Goal: Answer question/provide support: Share knowledge or assist other users

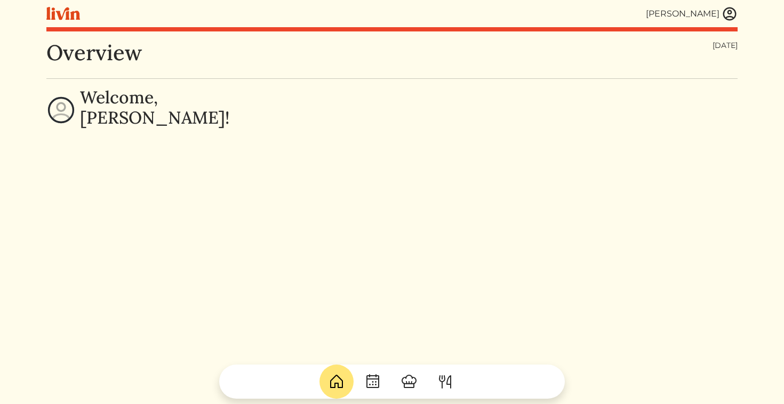
click at [731, 10] on img at bounding box center [730, 14] width 16 height 16
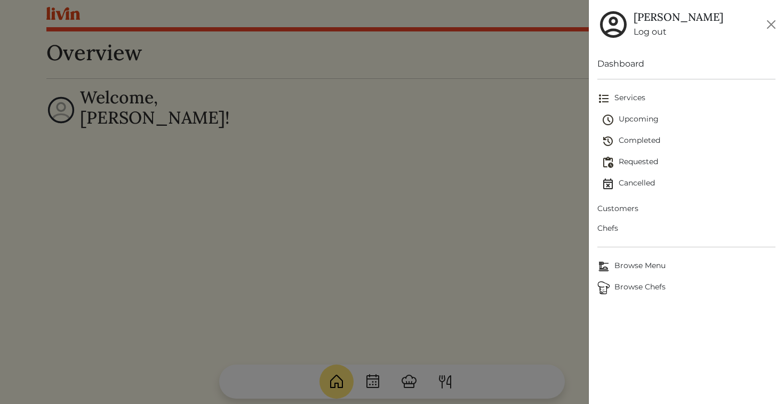
click at [648, 115] on span "Upcoming" at bounding box center [689, 120] width 174 height 13
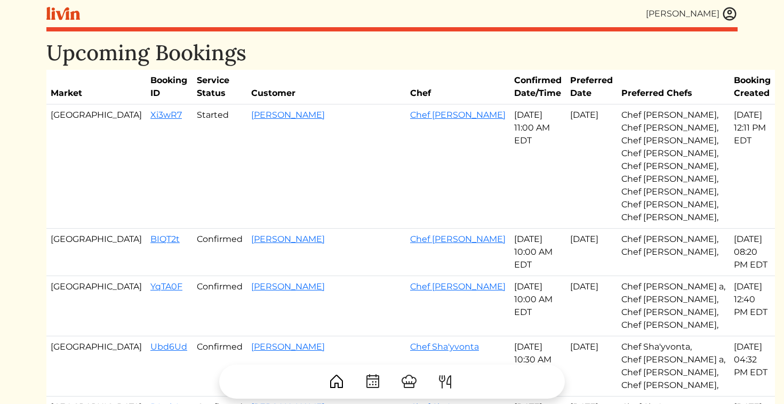
click at [733, 11] on img at bounding box center [730, 14] width 16 height 16
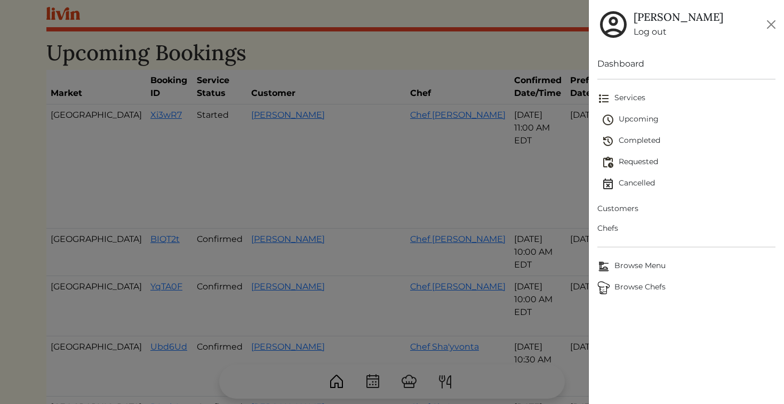
click at [631, 166] on span "Requested" at bounding box center [689, 162] width 174 height 13
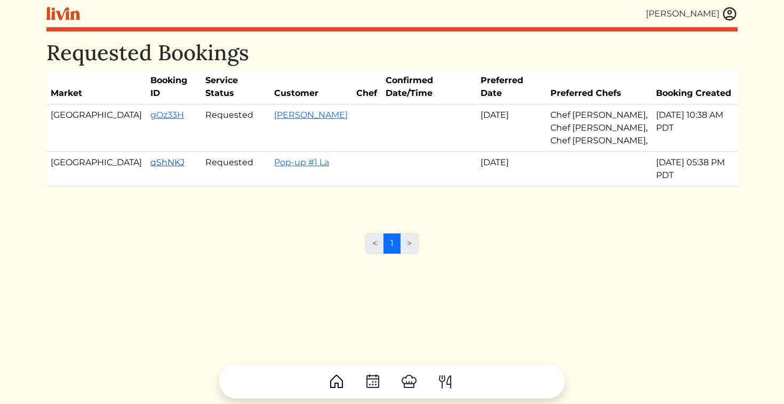
click at [150, 157] on link "qShNKJ" at bounding box center [167, 162] width 34 height 10
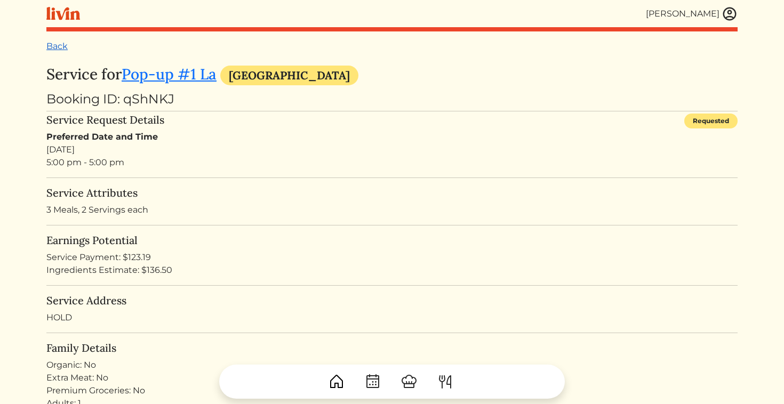
click at [61, 43] on link "Back" at bounding box center [56, 46] width 21 height 10
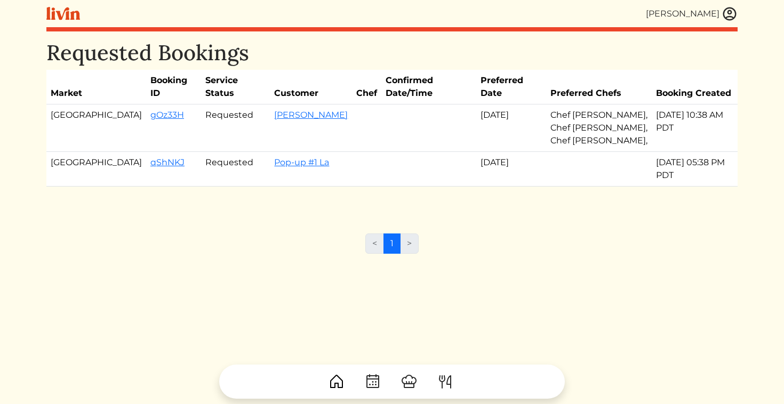
click at [734, 13] on img at bounding box center [730, 14] width 16 height 16
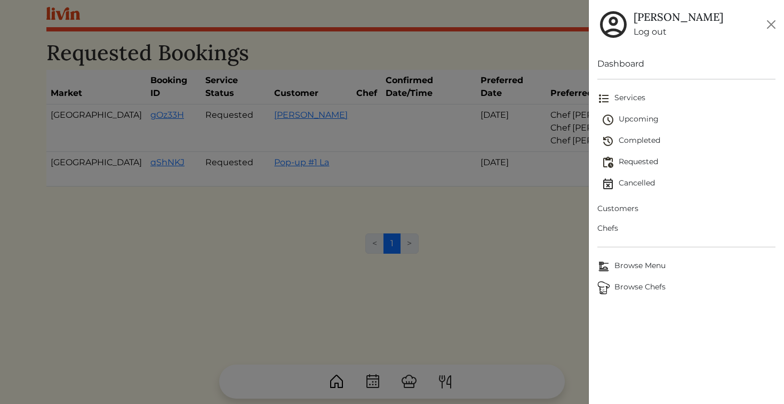
click at [498, 190] on div at bounding box center [392, 202] width 784 height 404
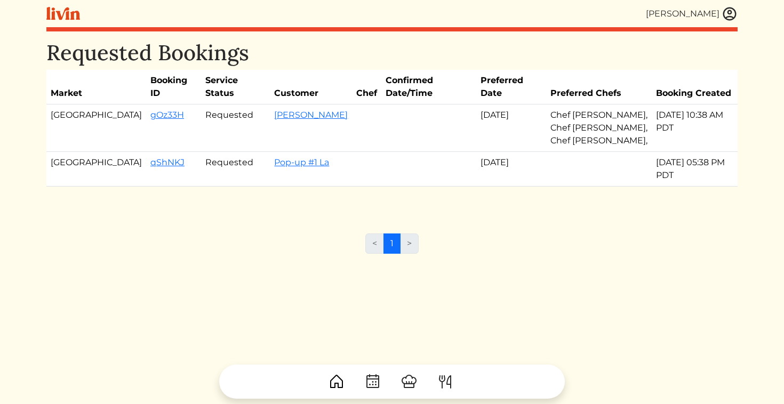
click at [725, 18] on img at bounding box center [730, 14] width 16 height 16
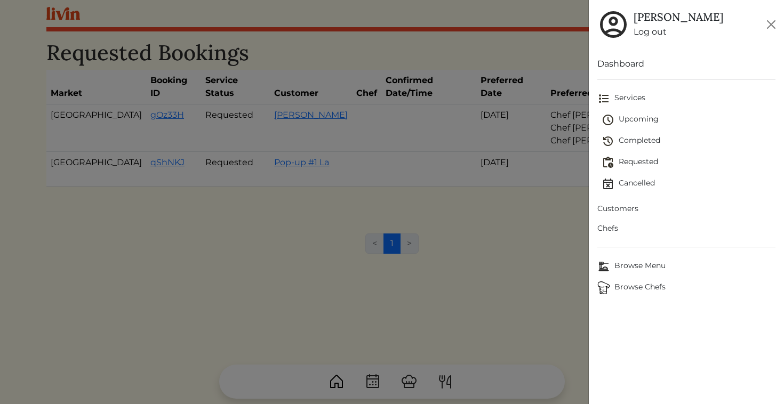
click at [636, 121] on span "Upcoming" at bounding box center [689, 120] width 174 height 13
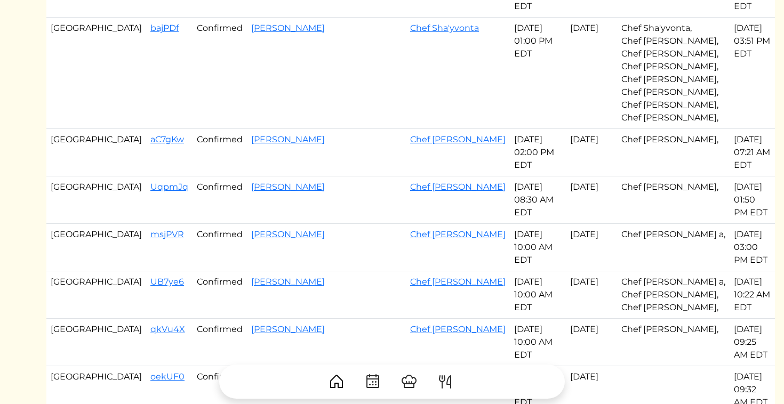
scroll to position [652, 0]
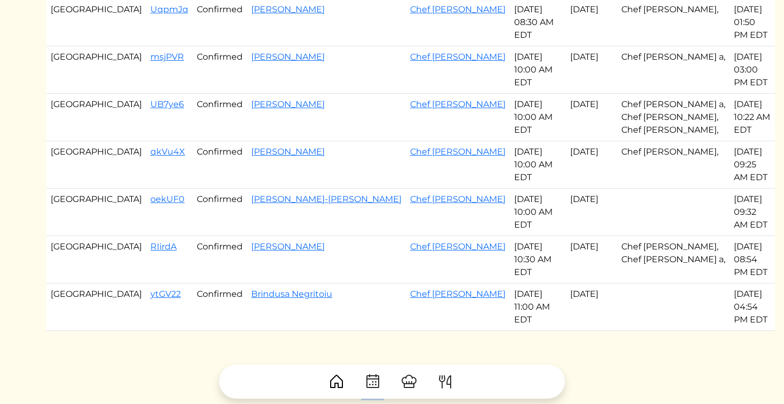
click at [378, 378] on link "2" at bounding box center [372, 388] width 19 height 20
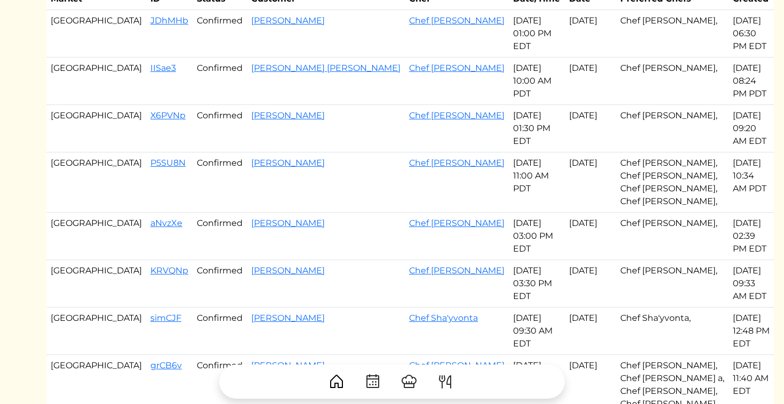
scroll to position [95, 0]
click at [150, 164] on link "P5SU8N" at bounding box center [167, 162] width 35 height 10
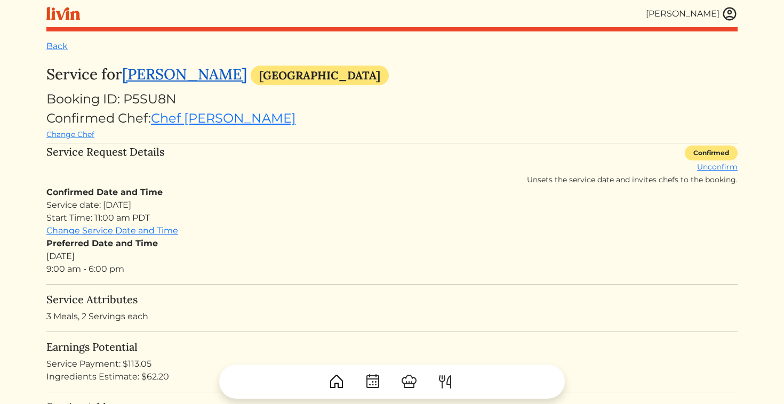
click at [185, 71] on link "[PERSON_NAME]" at bounding box center [184, 74] width 125 height 19
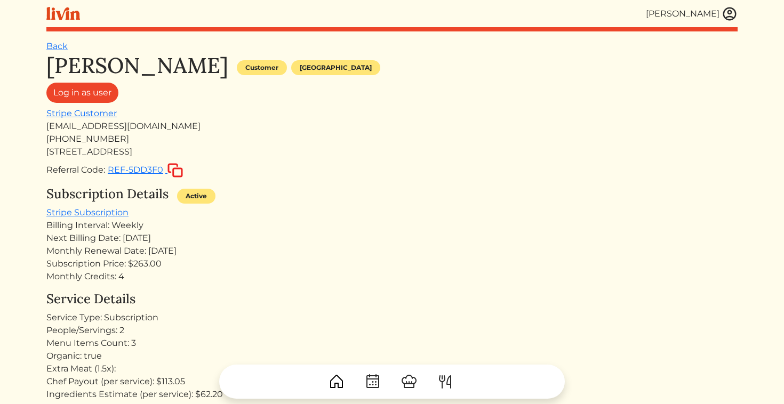
click at [728, 15] on img at bounding box center [730, 14] width 16 height 16
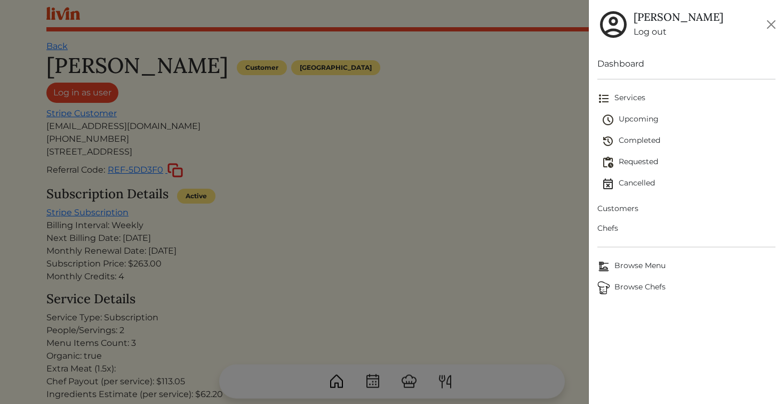
click at [621, 206] on span "Customers" at bounding box center [686, 208] width 179 height 11
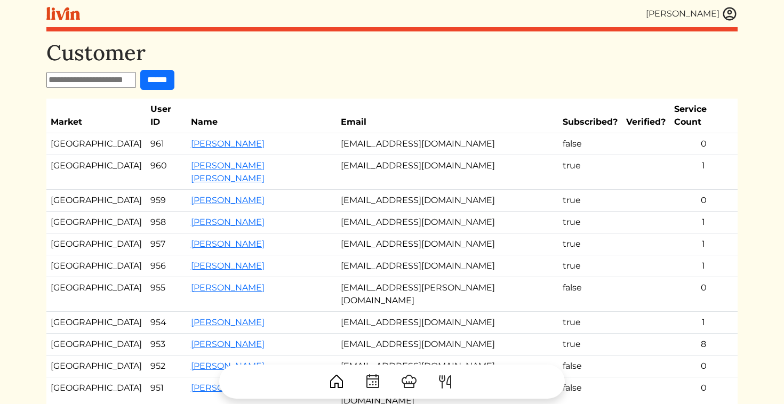
click at [127, 79] on input "text" at bounding box center [91, 80] width 90 height 16
type input "**"
click at [140, 70] on input "******" at bounding box center [157, 80] width 34 height 20
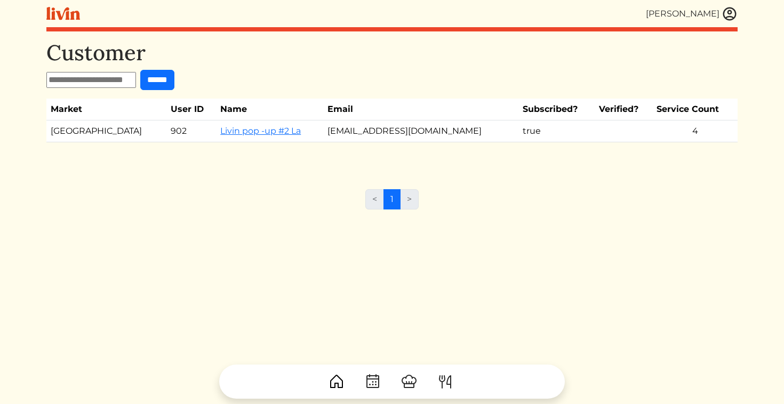
click at [218, 136] on td "Livin pop -up #2 La" at bounding box center [269, 132] width 107 height 22
click at [230, 133] on link "Livin pop -up #2 La" at bounding box center [260, 131] width 81 height 10
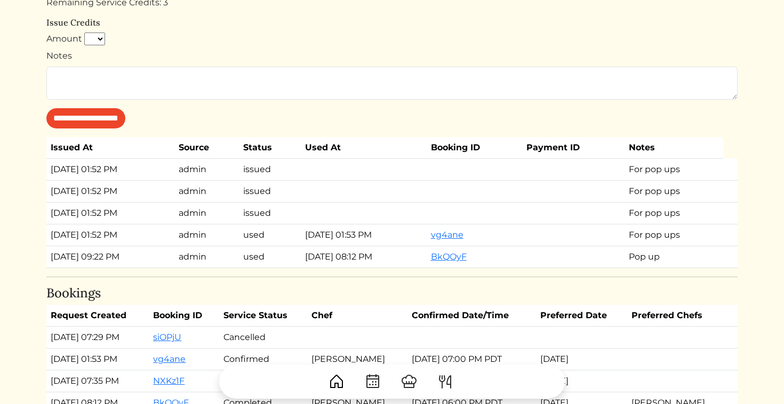
scroll to position [713, 0]
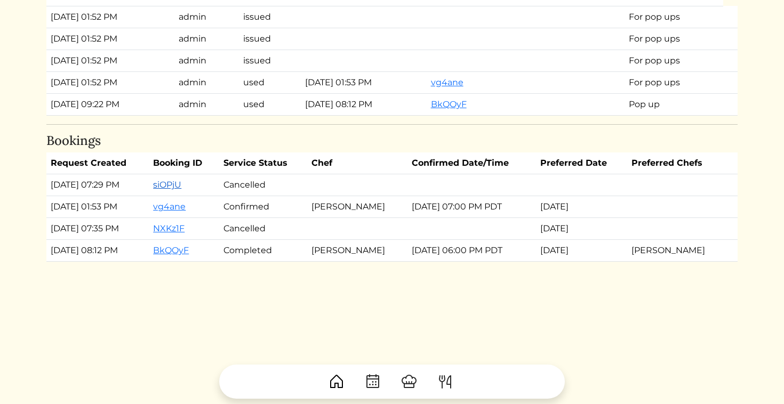
click at [181, 182] on link "siOPjU" at bounding box center [167, 185] width 28 height 10
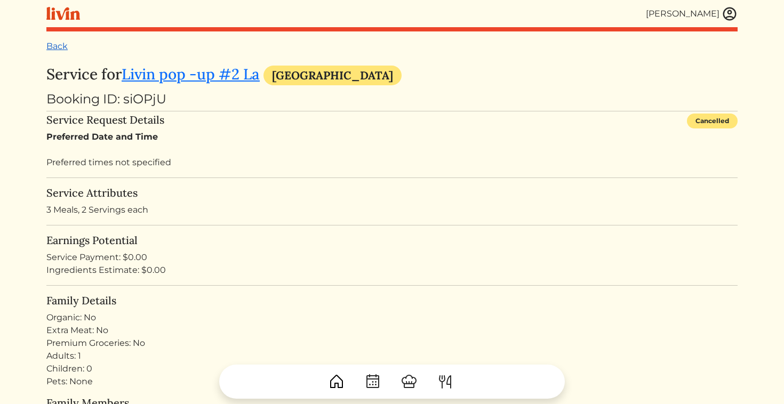
click at [67, 44] on link "Back" at bounding box center [56, 46] width 21 height 10
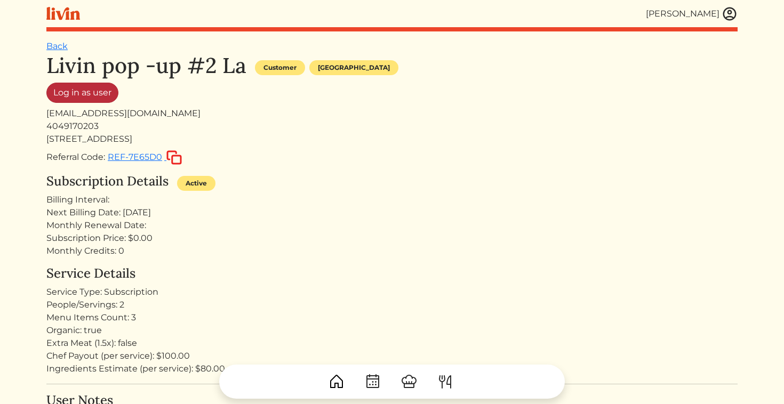
click at [59, 92] on link "Log in as user" at bounding box center [82, 93] width 72 height 20
